Goal: Information Seeking & Learning: Learn about a topic

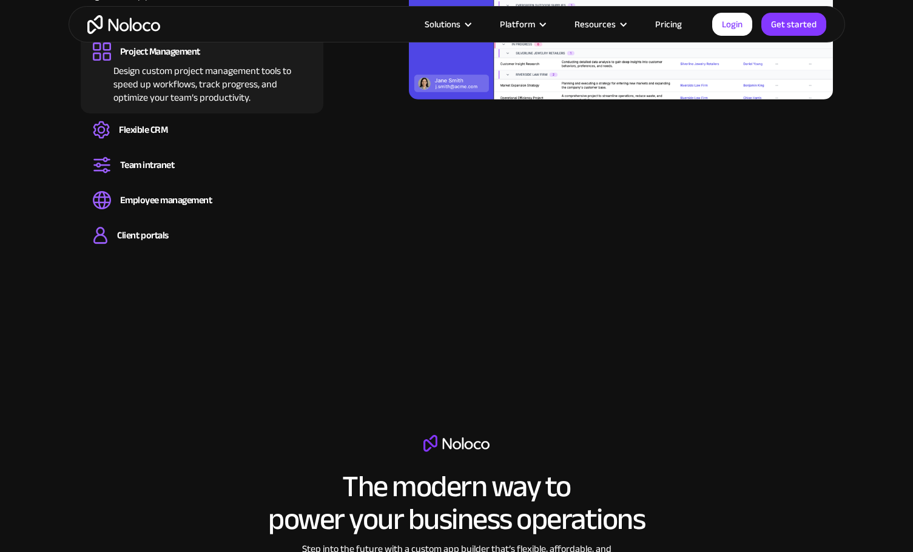
scroll to position [1395, 0]
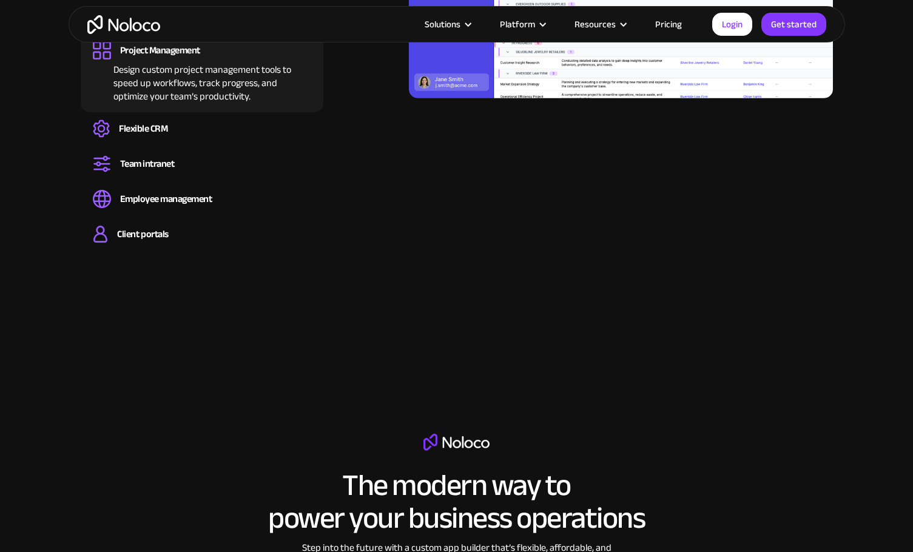
click at [673, 27] on link "Pricing" at bounding box center [668, 24] width 57 height 16
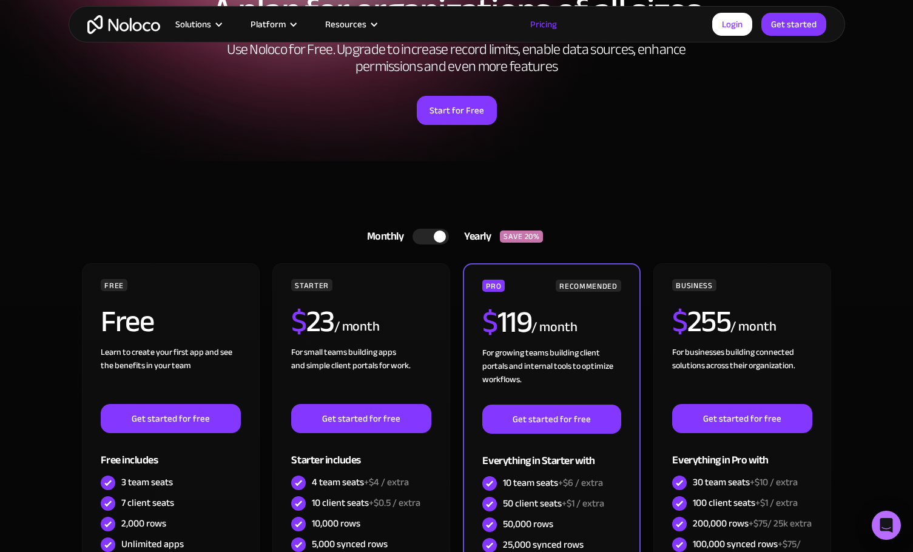
scroll to position [182, 0]
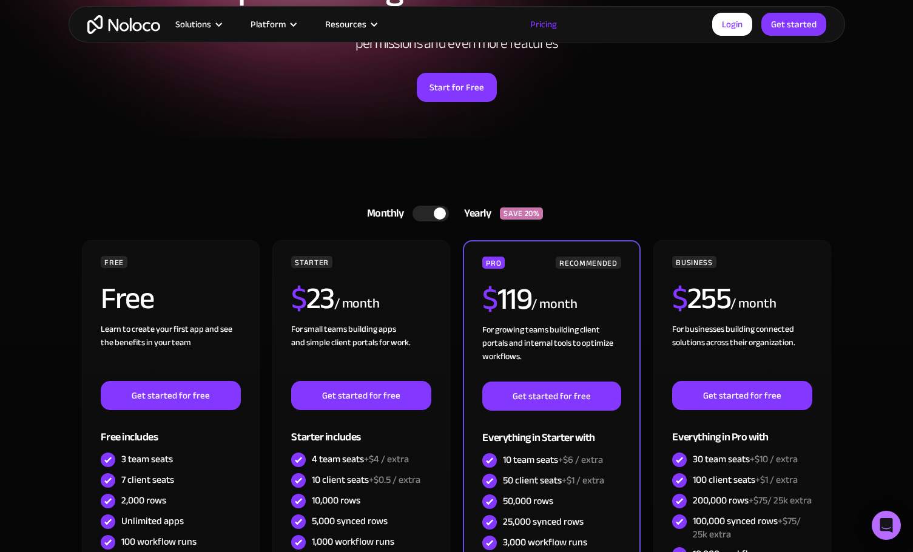
click at [438, 216] on div at bounding box center [440, 213] width 12 height 12
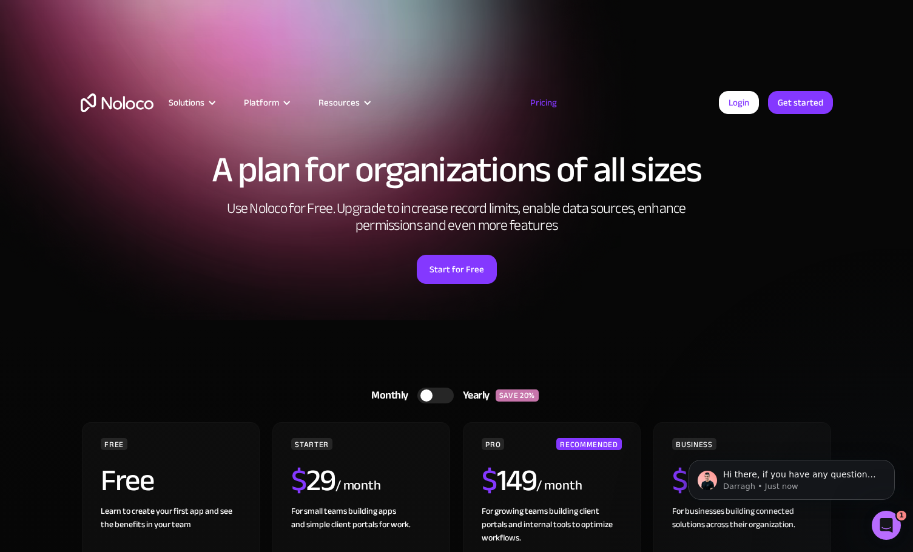
scroll to position [0, 0]
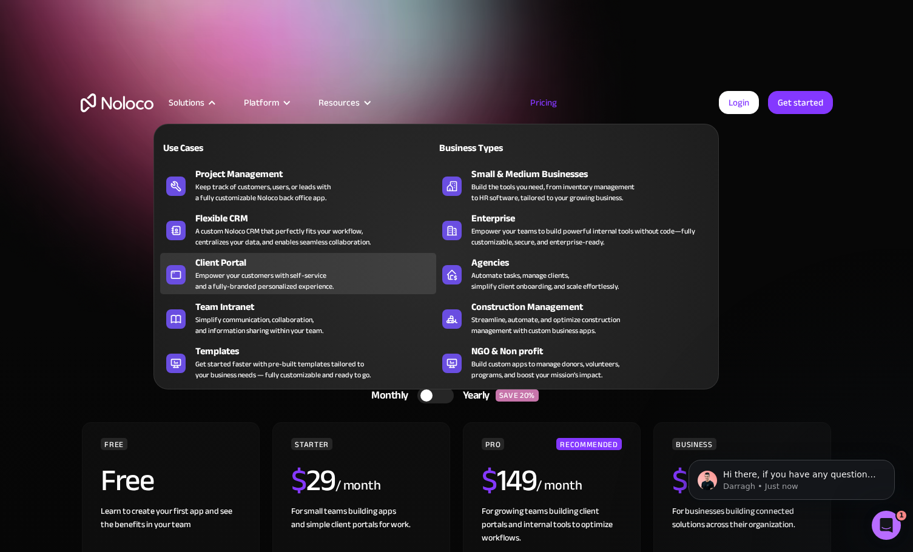
click at [243, 270] on div "Empower your customers with self-service and a fully-branded personalized exper…" at bounding box center [264, 281] width 138 height 22
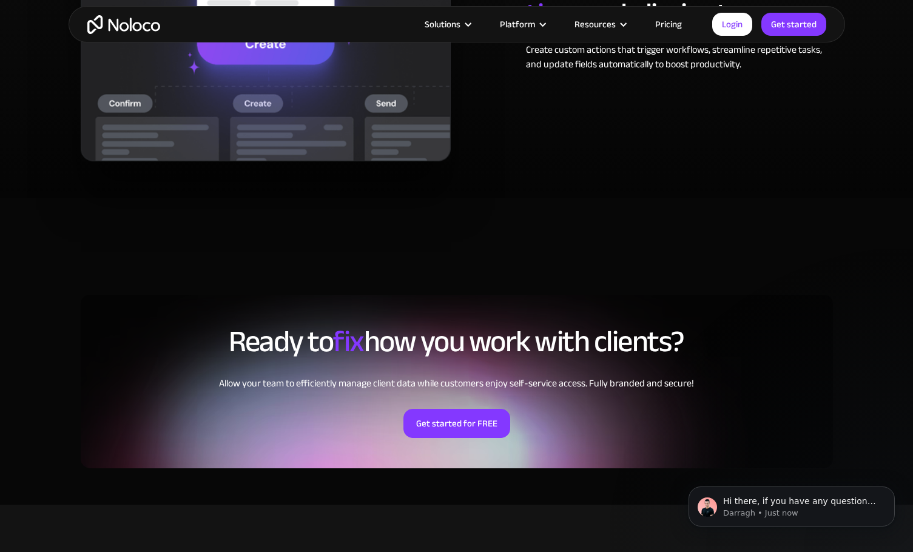
scroll to position [2427, 0]
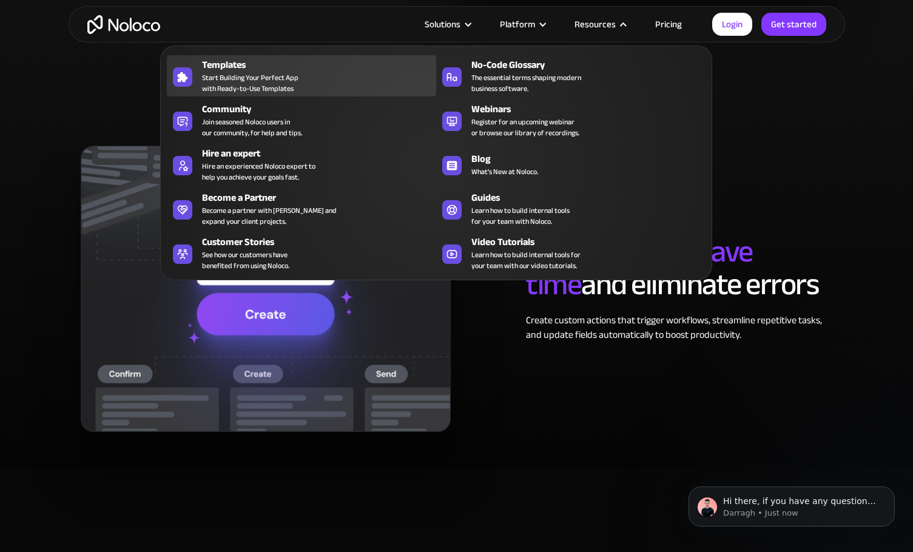
click at [249, 76] on span "Start Building Your Perfect App with Ready-to-Use Templates" at bounding box center [250, 83] width 96 height 22
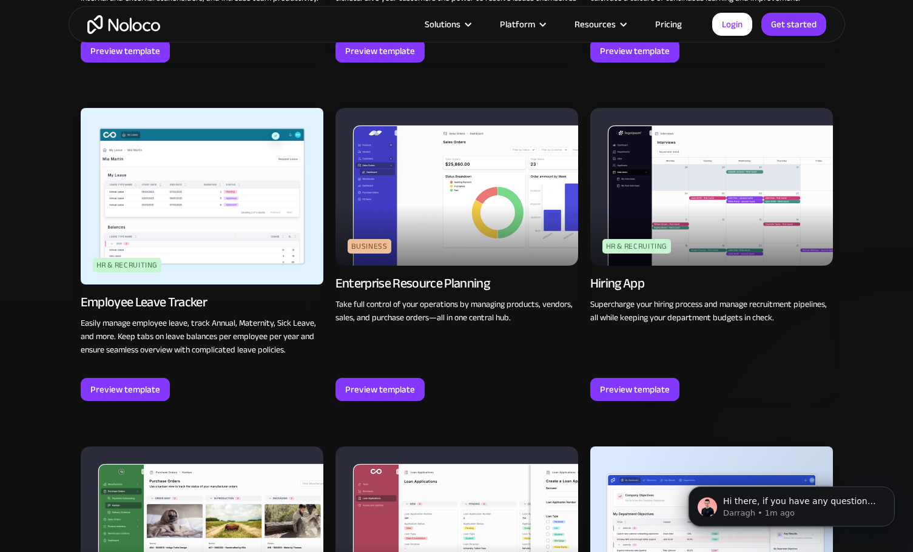
scroll to position [1577, 0]
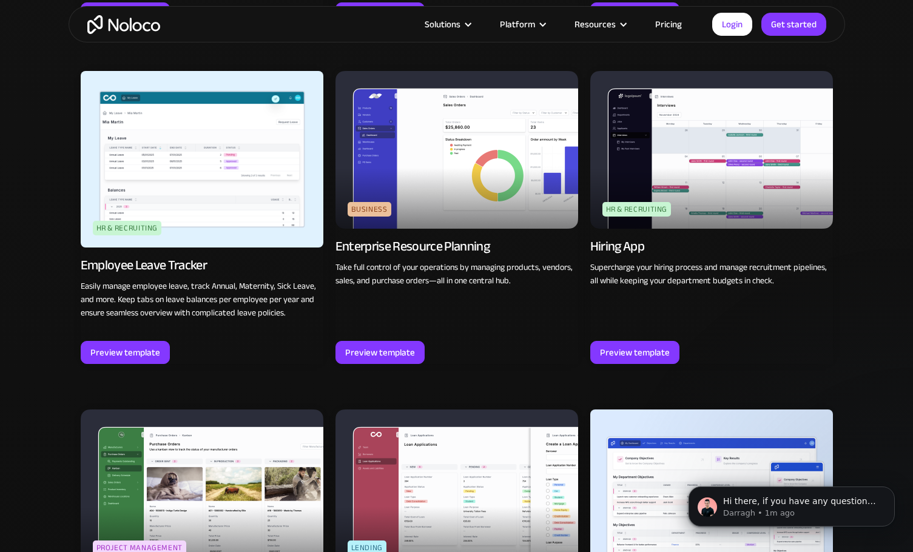
click at [454, 207] on img at bounding box center [456, 150] width 243 height 158
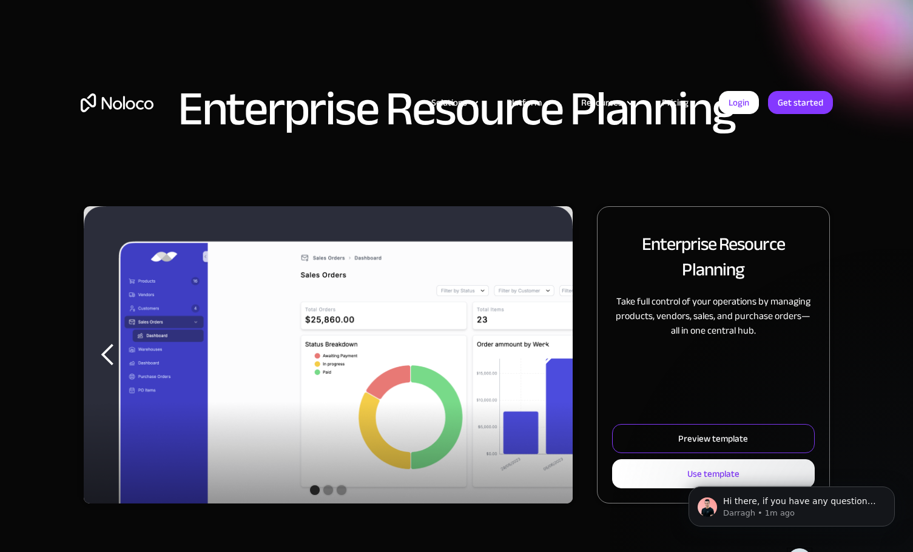
click at [700, 431] on div "Preview template" at bounding box center [713, 439] width 70 height 16
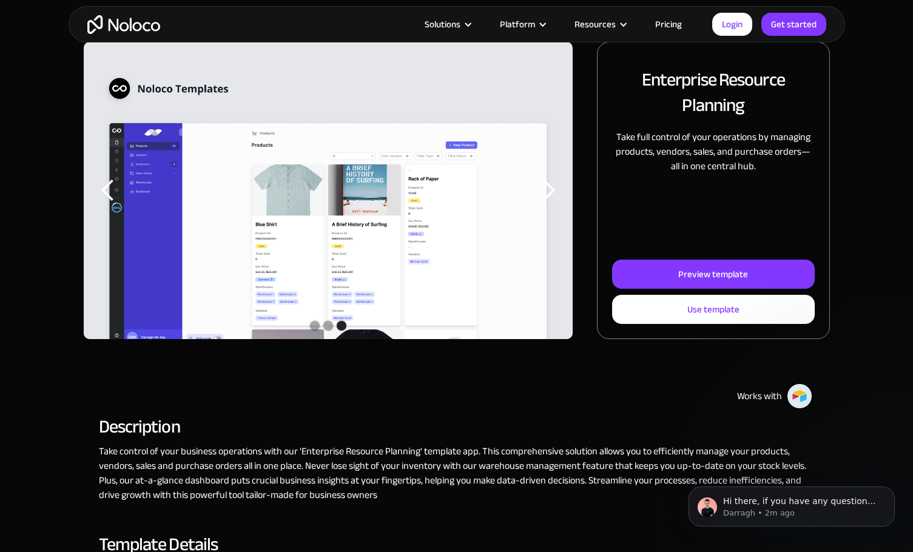
scroll to position [303, 0]
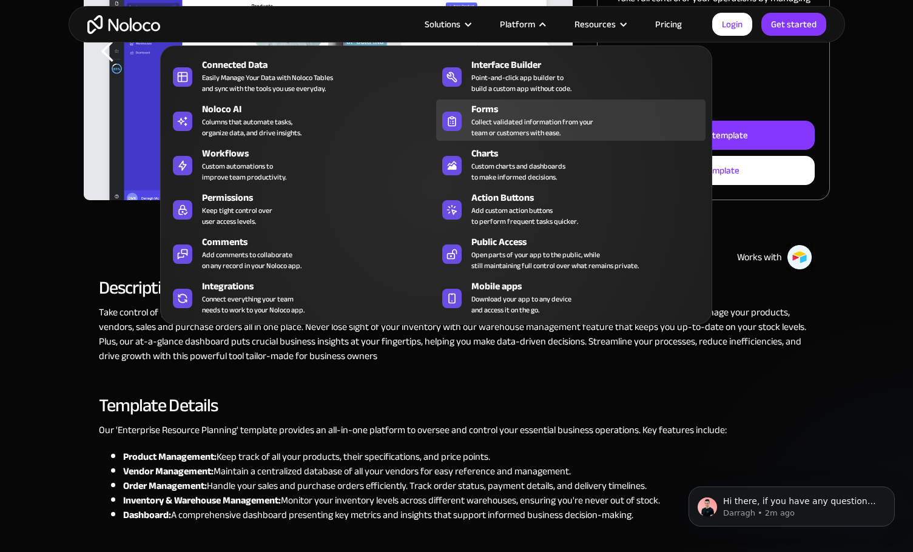
click at [524, 120] on div "Collect validated information from your team or customers with ease." at bounding box center [532, 127] width 122 height 22
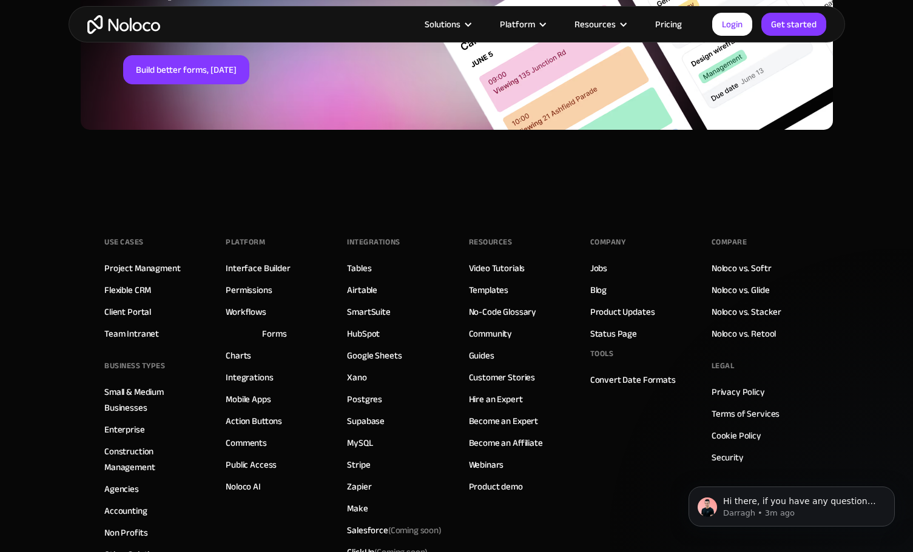
scroll to position [4671, 0]
click at [477, 357] on link "Guides" at bounding box center [481, 355] width 25 height 16
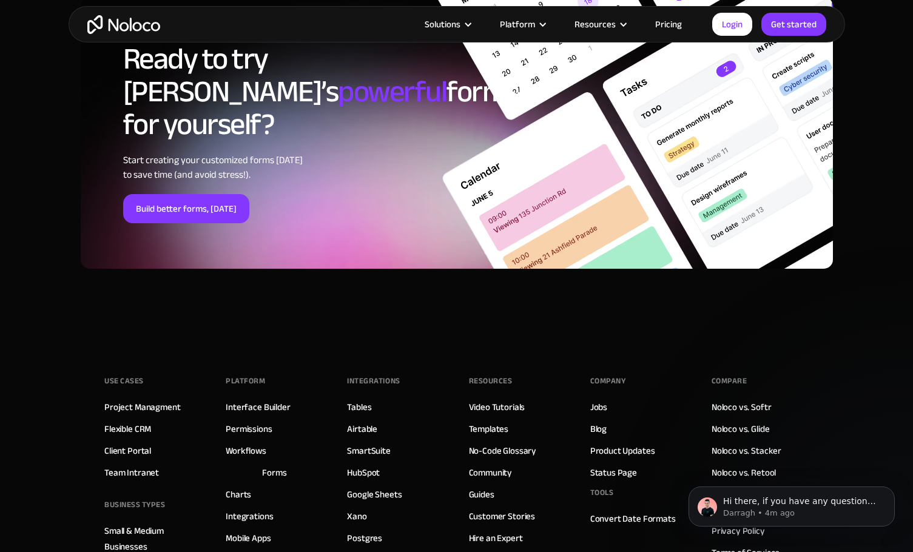
scroll to position [4518, 0]
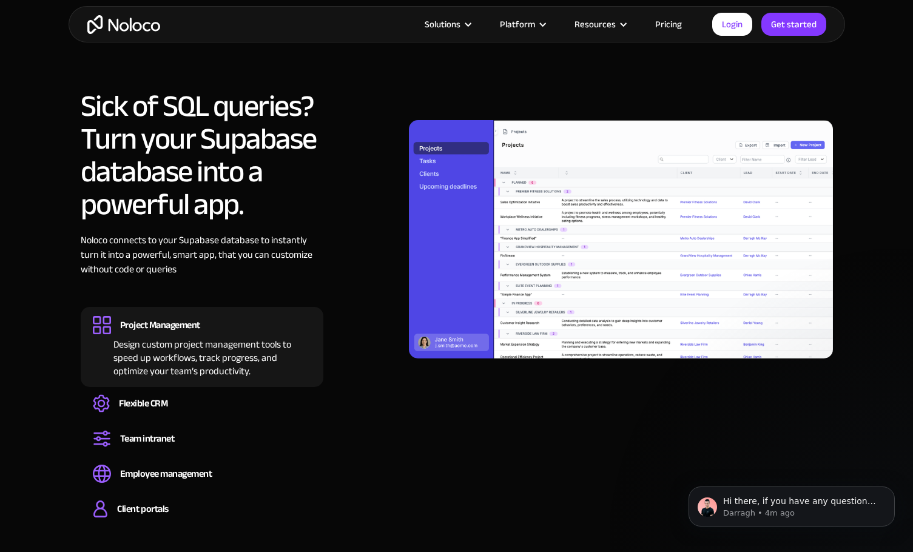
scroll to position [1092, 0]
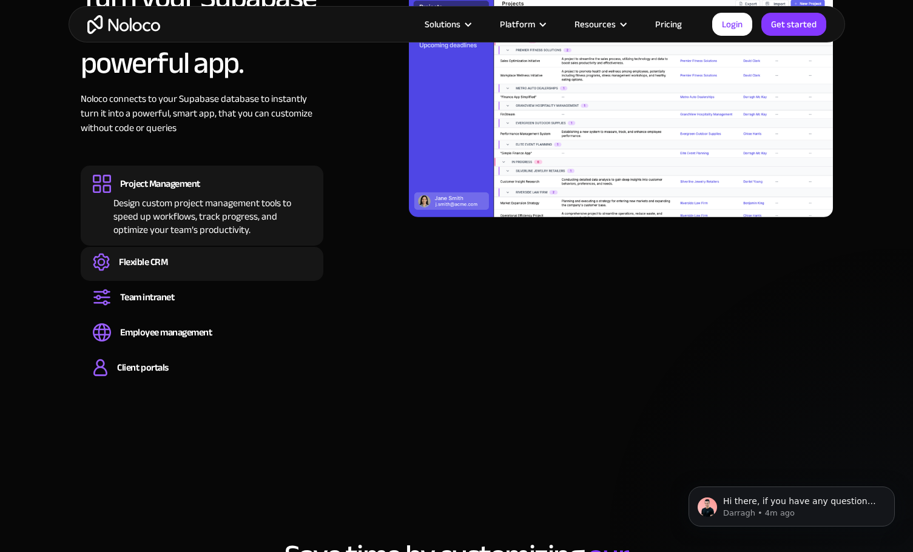
click at [197, 266] on div "Flexible CRM" at bounding box center [202, 262] width 218 height 18
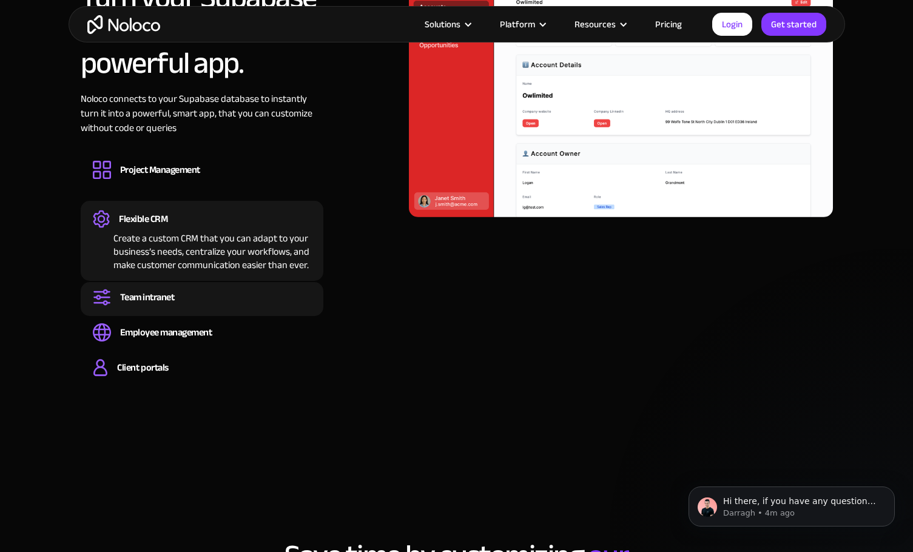
click at [197, 301] on div "Team intranet" at bounding box center [202, 297] width 218 height 18
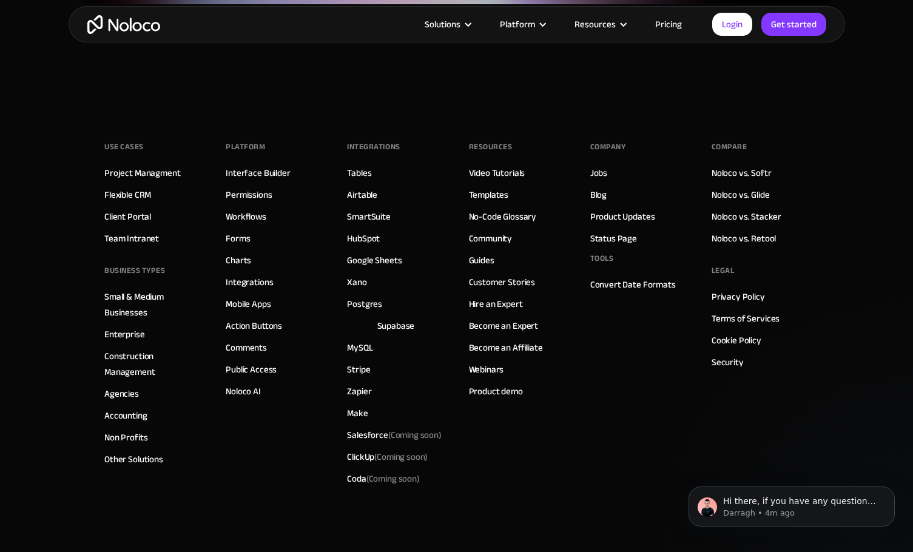
scroll to position [3579, 0]
click at [485, 254] on link "Guides" at bounding box center [481, 259] width 25 height 16
